Goal: Task Accomplishment & Management: Complete application form

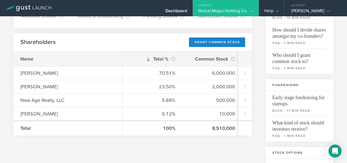
scroll to position [70, 0]
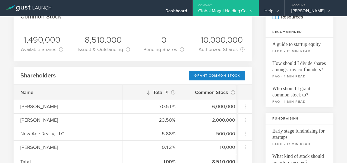
scroll to position [36, 0]
click at [221, 78] on div "Grant Common Stock" at bounding box center [217, 76] width 56 height 10
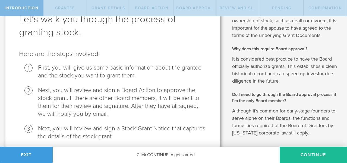
scroll to position [35, 0]
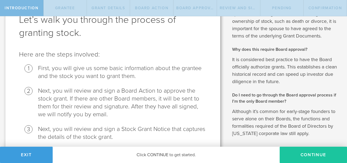
click at [315, 152] on button "Continue" at bounding box center [313, 155] width 67 height 16
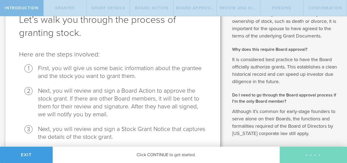
scroll to position [0, 0]
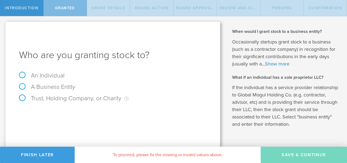
click at [21, 101] on label "Trust, Holding Company, or Charity An individual that has a service provider re…" at bounding box center [74, 98] width 110 height 7
click at [4, 25] on input "Trust, Holding Company, or Charity An individual that has a service provider re…" at bounding box center [2, 20] width 4 height 9
radio input "true"
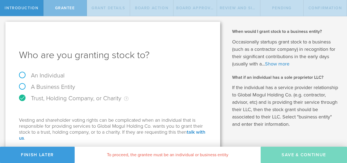
click at [24, 87] on label "A Business Entity" at bounding box center [47, 86] width 56 height 7
click at [4, 25] on input "A Business Entity" at bounding box center [2, 20] width 4 height 9
radio input "true"
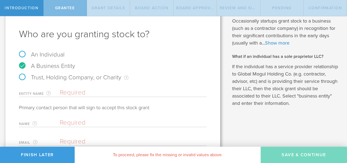
scroll to position [48, 0]
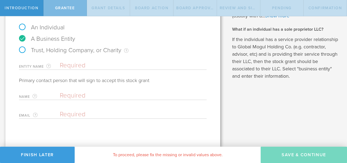
click at [83, 66] on input "text" at bounding box center [133, 65] width 147 height 8
type input "GRANADILLA HOLDINGS LLC"
click at [79, 98] on input "text" at bounding box center [132, 96] width 144 height 8
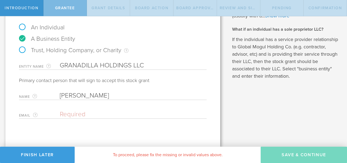
type input "George Penman"
click at [95, 115] on input "email" at bounding box center [132, 114] width 144 height 8
click at [81, 116] on input "georgepenman" at bounding box center [132, 114] width 144 height 8
click at [108, 116] on input "georgerpenman" at bounding box center [132, 114] width 144 height 8
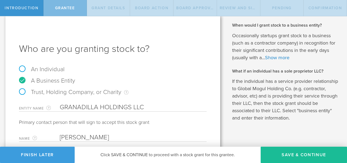
scroll to position [7, 0]
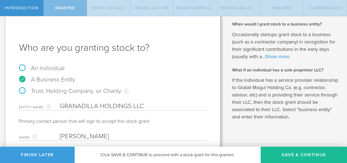
type input "georgerpenman@gmail.com"
click at [275, 57] on link "Show more" at bounding box center [277, 57] width 24 height 6
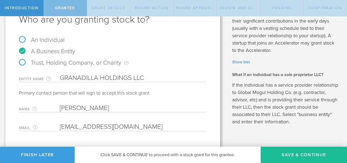
scroll to position [48, 0]
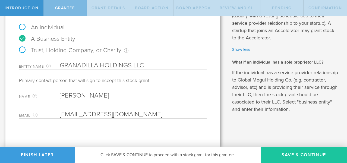
click at [301, 152] on button "Save & Continue" at bounding box center [304, 155] width 86 height 16
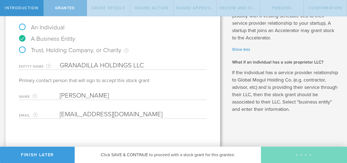
type input "48"
type input "12"
select select "none"
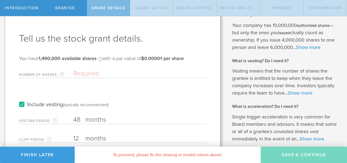
scroll to position [22, 0]
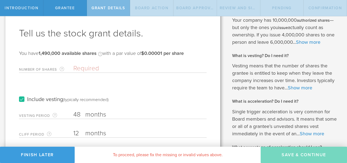
click at [102, 68] on input "Number of Shares The total amount of stock the company is granting to this reci…" at bounding box center [139, 68] width 133 height 8
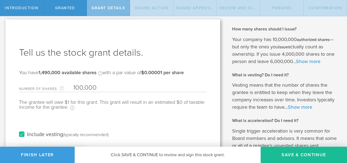
scroll to position [2, 0]
type input "100,000"
click at [308, 63] on link "Show more" at bounding box center [308, 62] width 24 height 6
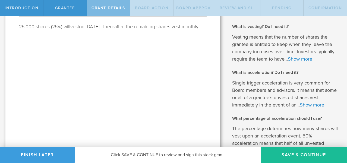
scroll to position [197, 0]
click at [297, 62] on link "Show more" at bounding box center [300, 59] width 24 height 6
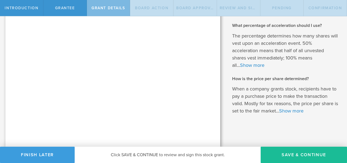
scroll to position [362, 0]
click at [292, 114] on link "Show more" at bounding box center [291, 111] width 24 height 6
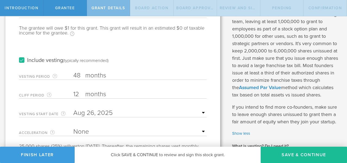
scroll to position [80, 0]
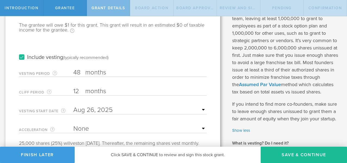
click at [80, 74] on input "48" at bounding box center [139, 72] width 133 height 8
type input "4"
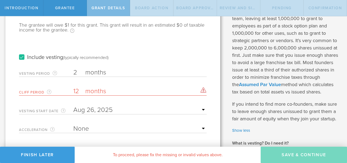
type input "2"
click at [79, 91] on input "12" at bounding box center [139, 91] width 133 height 8
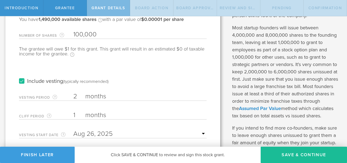
scroll to position [55, 0]
type input "1"
click at [20, 82] on label "Include vesting (typically recommended)" at bounding box center [64, 82] width 90 height 6
click at [0, 0] on input "Include vesting (typically recommended)" at bounding box center [0, 0] width 0 height 0
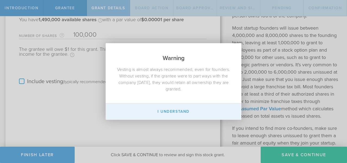
click at [169, 111] on button "I Understand" at bounding box center [174, 112] width 136 height 16
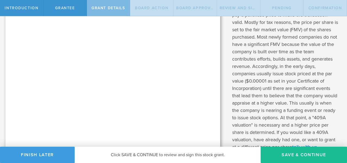
scroll to position [490, 0]
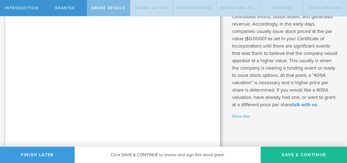
click at [244, 118] on link "Show less" at bounding box center [285, 116] width 107 height 6
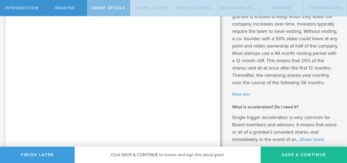
scroll to position [224, 0]
click at [238, 98] on link "Show less" at bounding box center [285, 95] width 107 height 6
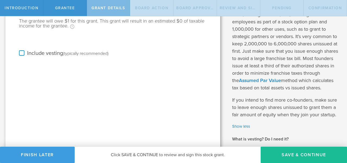
scroll to position [84, 0]
click at [236, 129] on link "Show less" at bounding box center [285, 126] width 107 height 6
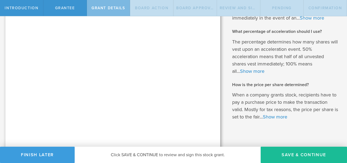
scroll to position [144, 0]
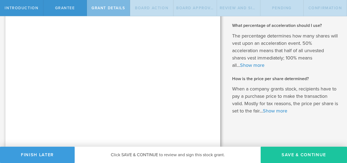
click at [308, 152] on button "Save & Continue" at bounding box center [304, 155] width 86 height 16
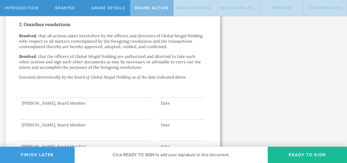
scroll to position [401, 0]
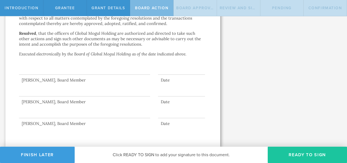
click at [307, 153] on button "Ready to Sign" at bounding box center [307, 155] width 79 height 16
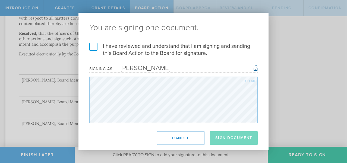
click at [95, 47] on label "I have reviewed and understand that I am signing and sending this Board Action …" at bounding box center [173, 50] width 169 height 14
click at [0, 0] on input "I have reviewed and understand that I am signing and sending this Board Action …" at bounding box center [0, 0] width 0 height 0
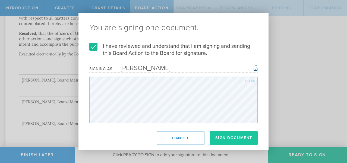
click at [235, 138] on button "Sign Document" at bounding box center [234, 138] width 48 height 14
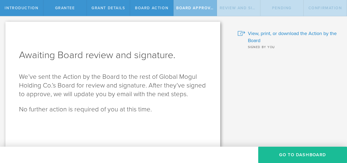
scroll to position [0, 0]
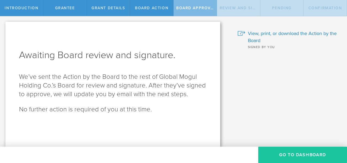
click at [294, 155] on button "Go To Dashboard" at bounding box center [302, 155] width 89 height 16
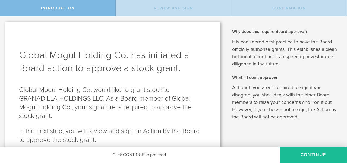
scroll to position [23, 0]
